Goal: Check status: Check status

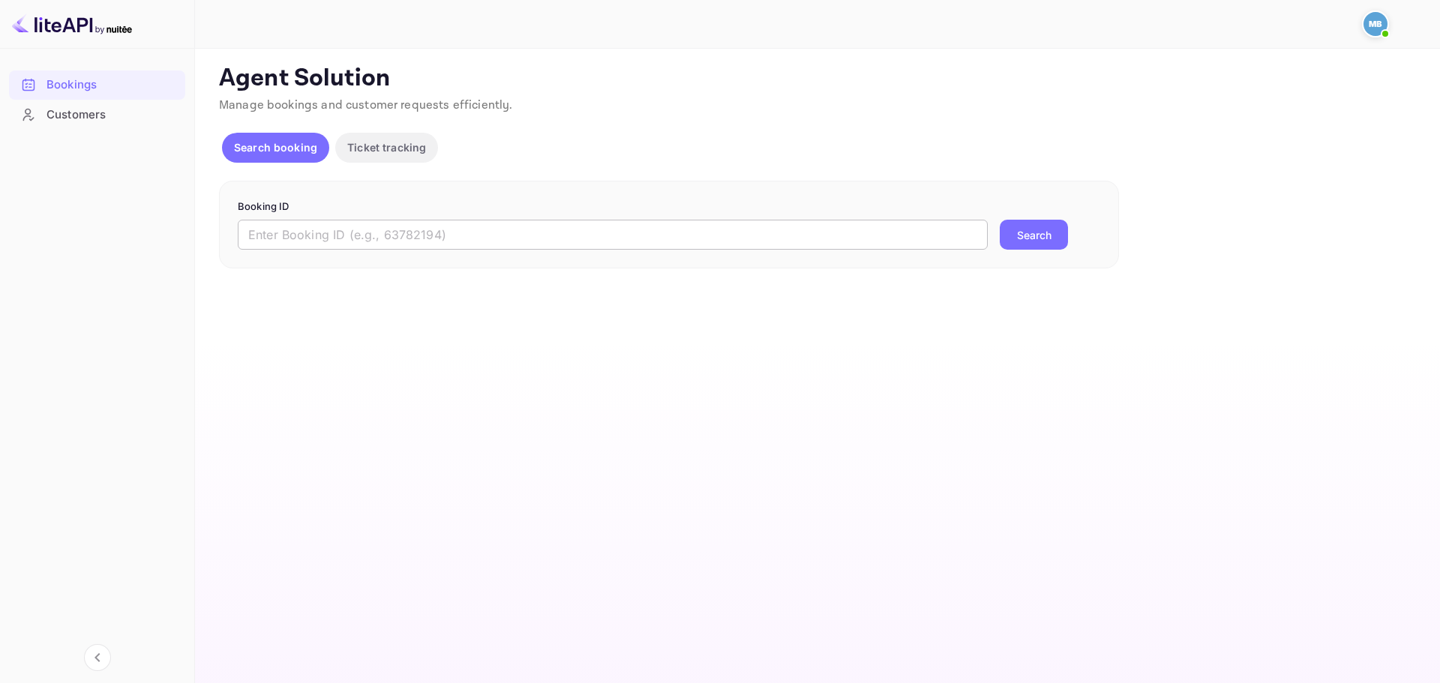
click at [623, 228] on input "text" at bounding box center [613, 235] width 750 height 30
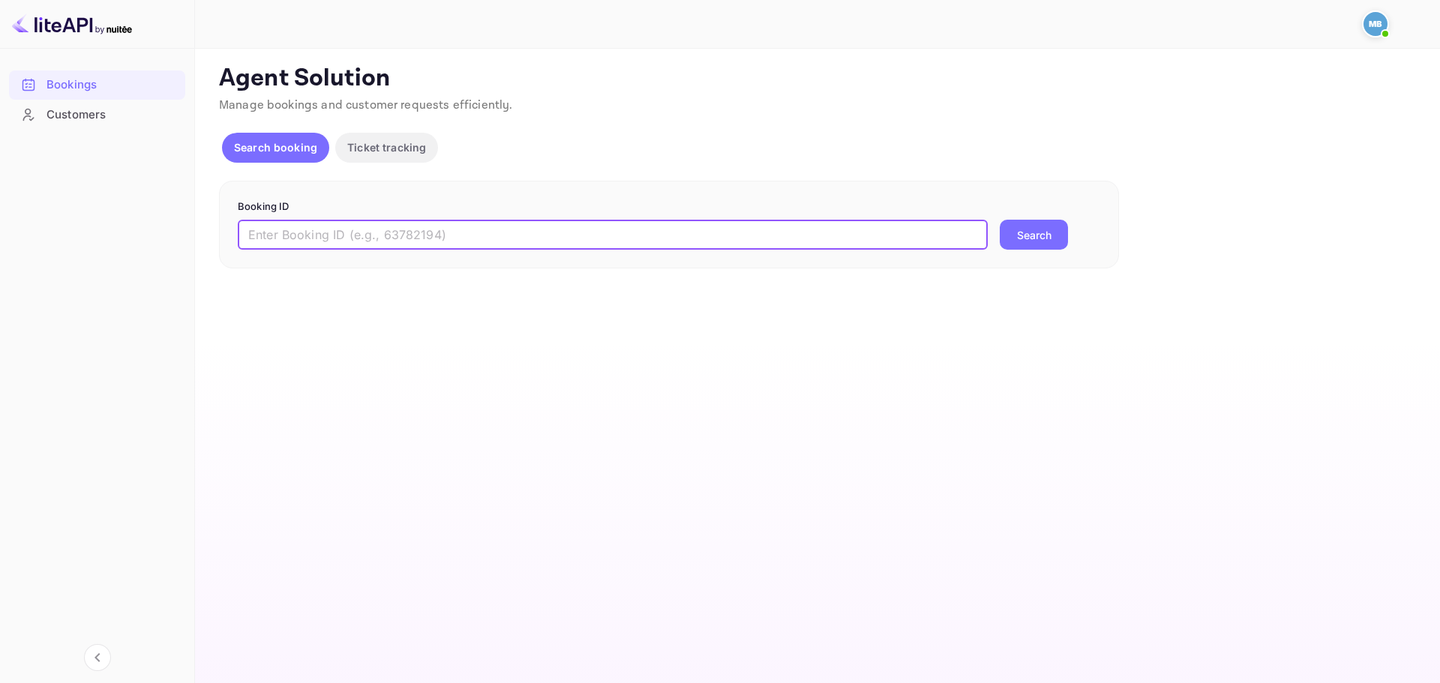
paste input "KxtKKu7_2"
type input "KxtKKu7_2"
click at [1059, 224] on button "Search" at bounding box center [1034, 235] width 68 height 30
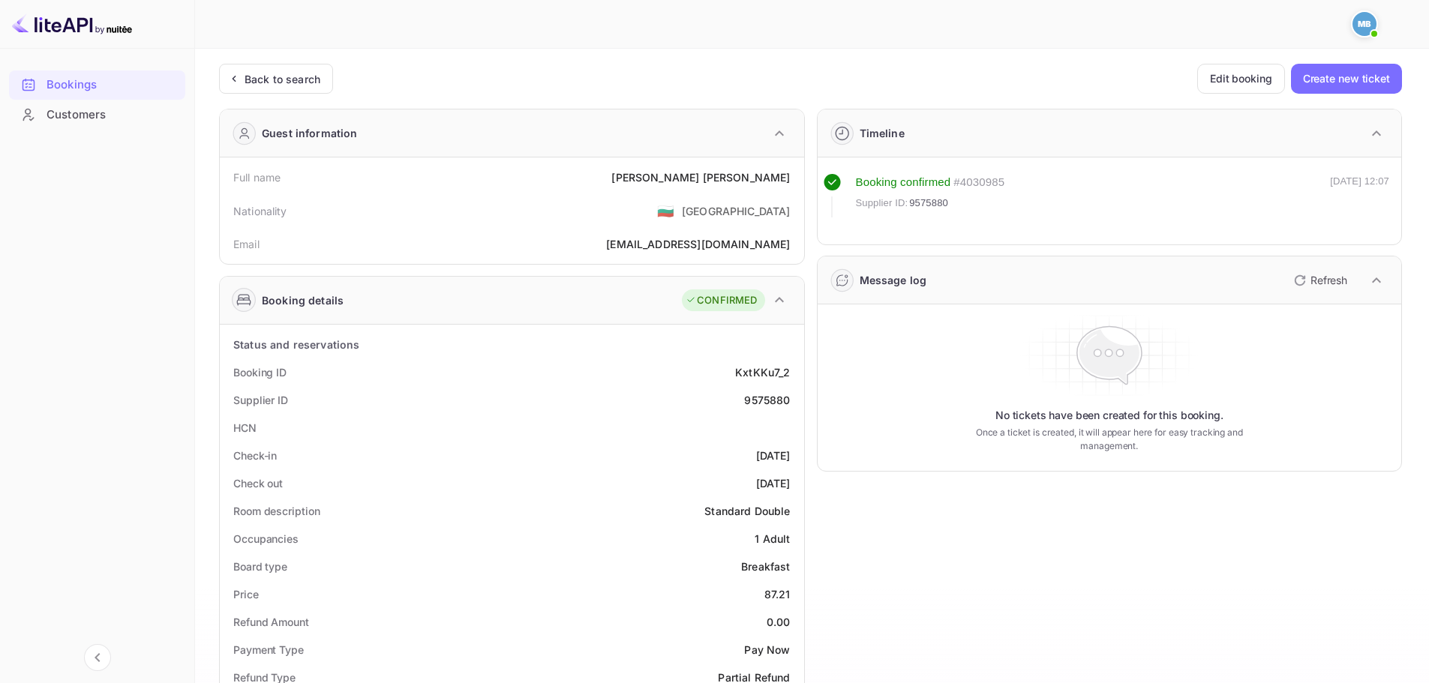
click at [772, 403] on div "9575880" at bounding box center [767, 400] width 46 height 16
click at [773, 403] on div "9575880" at bounding box center [767, 400] width 46 height 16
copy div "9575880"
click at [915, 461] on div "No tickets have been created for this booking. Once a ticket is created, it wil…" at bounding box center [1110, 388] width 572 height 155
click at [163, 290] on div "Bookings Customers" at bounding box center [97, 363] width 194 height 599
